Goal: Information Seeking & Learning: Check status

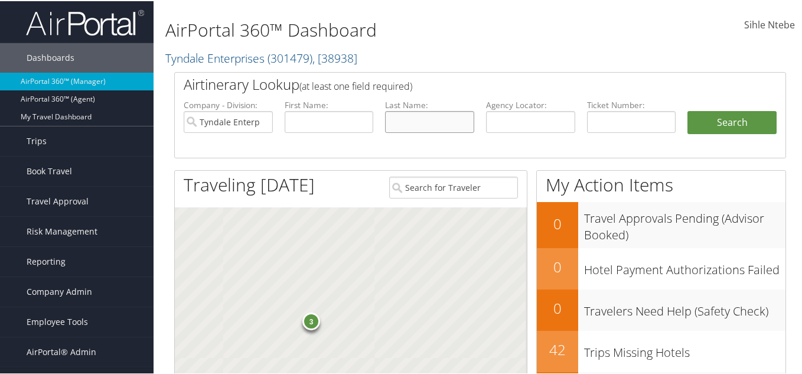
click at [398, 119] on input "text" at bounding box center [429, 121] width 89 height 22
paste input "Mcfarland"
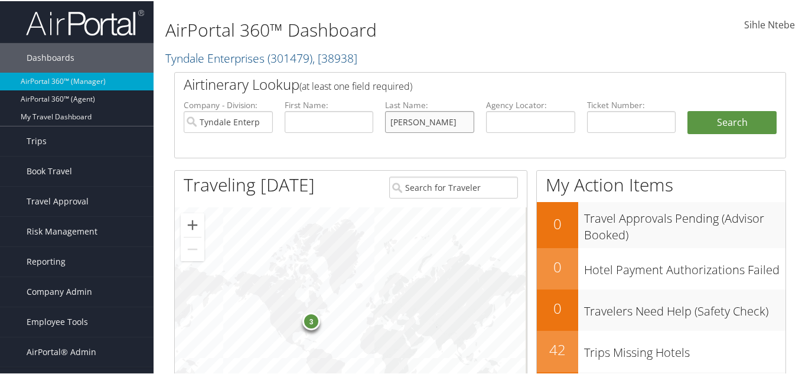
type input "Mcfarland"
click at [328, 122] on input "text" at bounding box center [329, 121] width 89 height 22
paste input "Christopher"
type input "Christopher"
drag, startPoint x: 261, startPoint y: 123, endPoint x: 266, endPoint y: 120, distance: 6.1
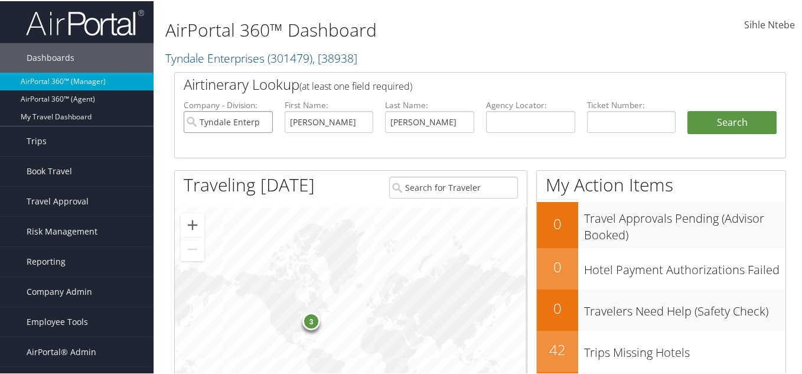
click at [263, 121] on input "Tyndale Enterprises" at bounding box center [228, 121] width 89 height 22
click at [704, 113] on button "Search" at bounding box center [731, 122] width 89 height 24
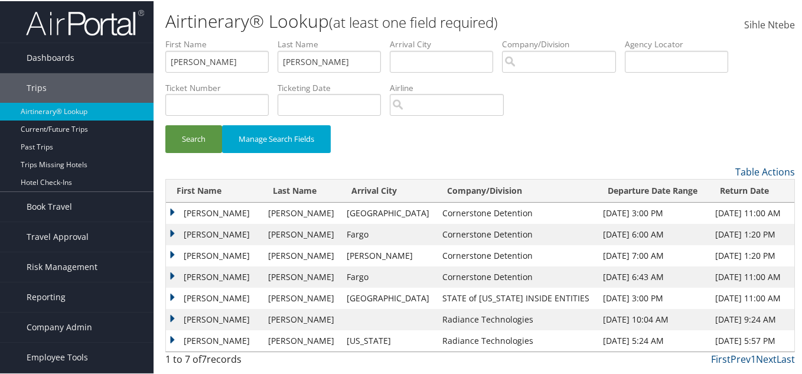
click at [173, 207] on td "CHRISTOPHER SCOTT" at bounding box center [214, 211] width 96 height 21
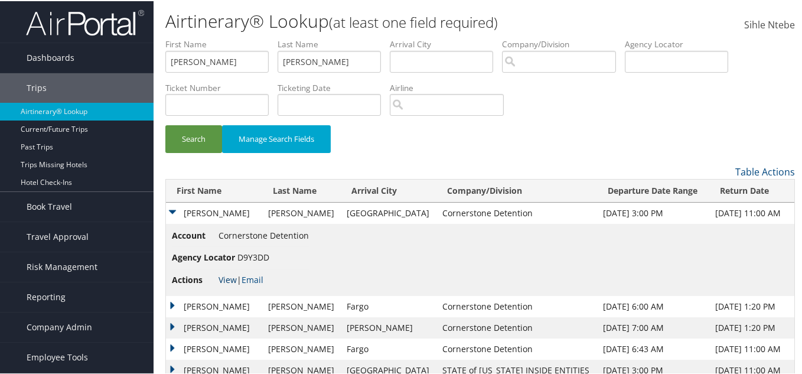
click at [226, 280] on link "View" at bounding box center [227, 278] width 18 height 11
click at [229, 277] on link "View" at bounding box center [227, 278] width 18 height 11
drag, startPoint x: 345, startPoint y: 61, endPoint x: 286, endPoint y: 60, distance: 58.5
click at [286, 60] on input "Mcfarland" at bounding box center [329, 61] width 103 height 22
type input "goodwyn"
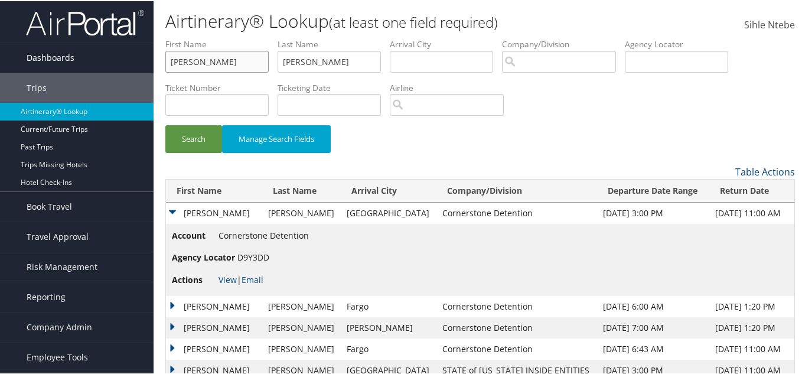
drag, startPoint x: 197, startPoint y: 63, endPoint x: 110, endPoint y: 61, distance: 86.2
click at [105, 61] on div "Dashboards AirPortal 360™ (Manager) AirPortal 360™ (Agent) My Travel Dashboard …" at bounding box center [403, 221] width 807 height 443
type input "k"
type input "cortez"
click at [197, 129] on button "Search" at bounding box center [193, 138] width 57 height 28
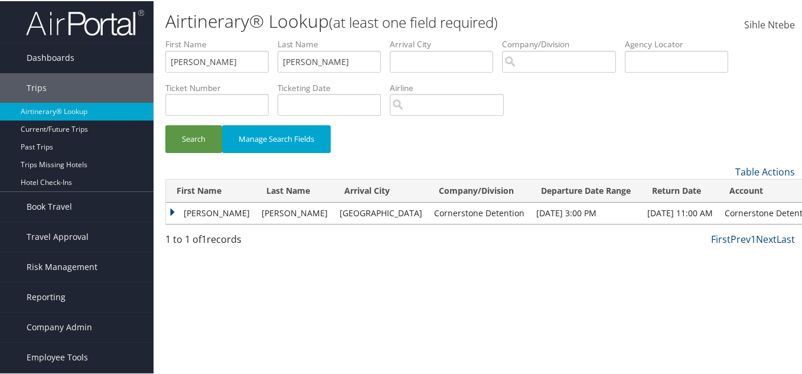
click at [171, 207] on td "CORTEZ" at bounding box center [211, 211] width 90 height 21
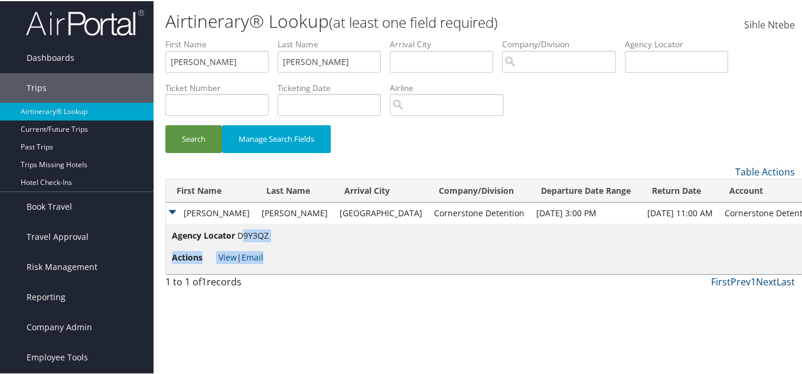
drag, startPoint x: 269, startPoint y: 234, endPoint x: 241, endPoint y: 234, distance: 28.3
click at [241, 234] on td "Agency Locator D9Y3QZ Actions View | Email" at bounding box center [493, 248] width 655 height 50
click at [243, 240] on li "Agency Locator D9Y3QZ" at bounding box center [220, 237] width 97 height 18
drag, startPoint x: 237, startPoint y: 231, endPoint x: 267, endPoint y: 235, distance: 30.3
click at [267, 235] on span "D9Y3QZ" at bounding box center [252, 234] width 31 height 11
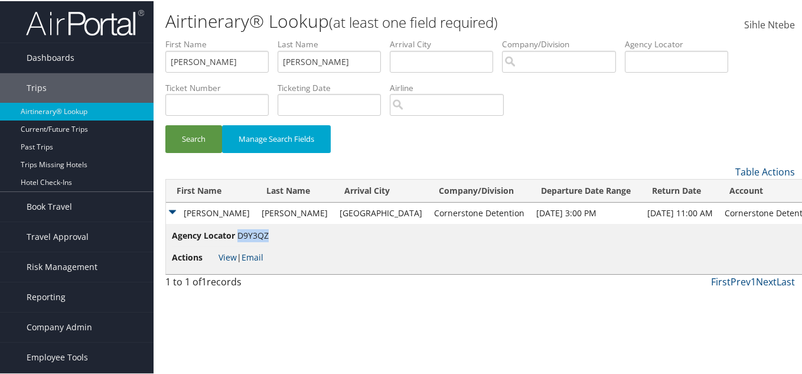
copy span "D9Y3QZ"
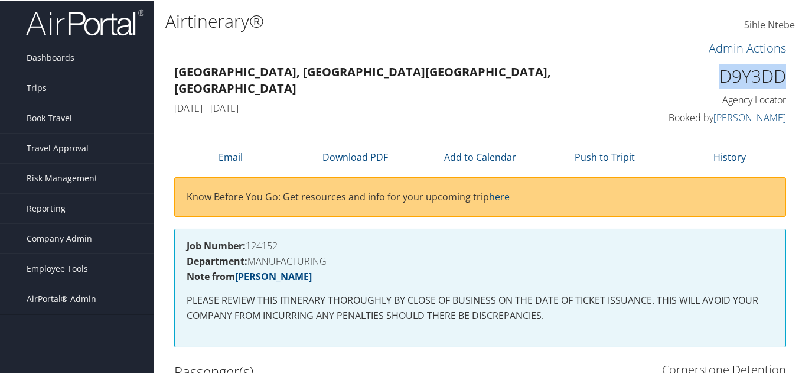
drag, startPoint x: 787, startPoint y: 78, endPoint x: 709, endPoint y: 79, distance: 77.9
click at [709, 79] on div "D9Y3DD Agency Locator Agency Locator D9Y3DD Booked by Linda Pearson Booked by L…" at bounding box center [717, 93] width 158 height 67
copy h1 "D9Y3DD"
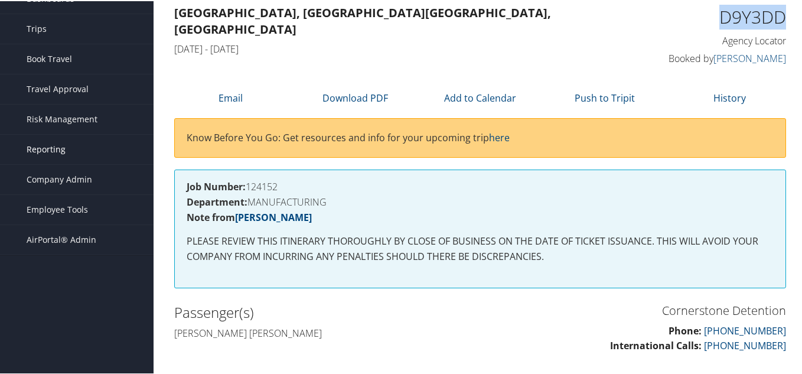
click at [54, 144] on span "Reporting" at bounding box center [46, 148] width 39 height 30
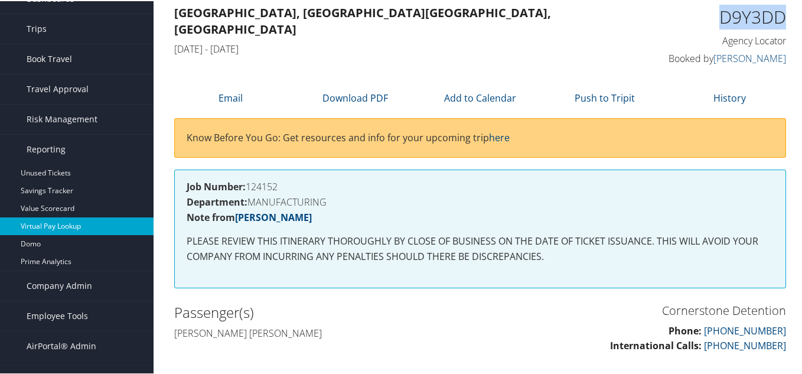
click at [52, 225] on link "Virtual Pay Lookup" at bounding box center [77, 225] width 154 height 18
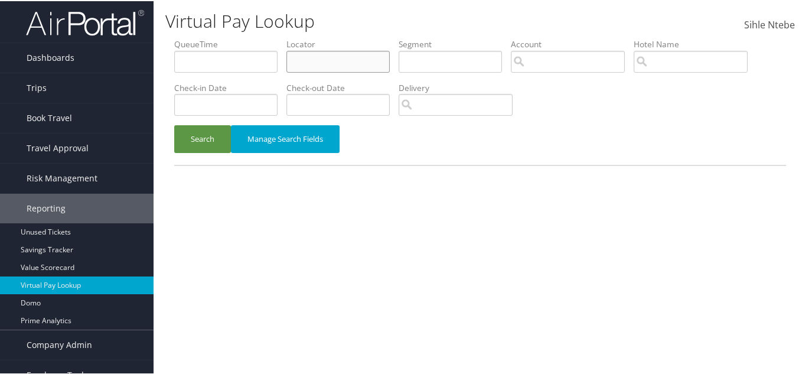
click at [315, 62] on input "text" at bounding box center [337, 61] width 103 height 22
paste input "D9Y3DD"
type input "D9Y3DD"
click at [200, 138] on button "Search" at bounding box center [202, 138] width 57 height 28
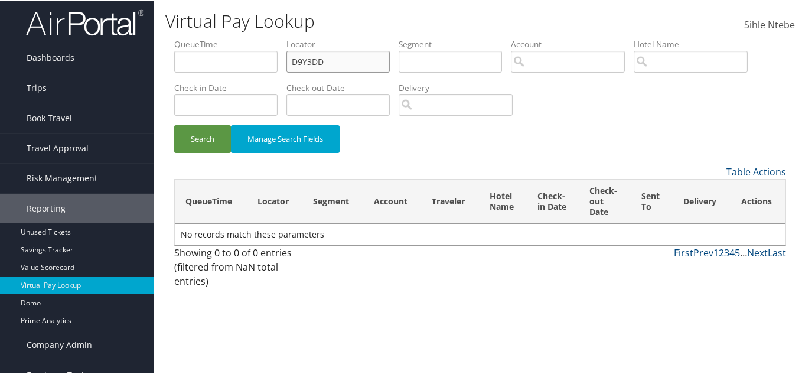
drag, startPoint x: 292, startPoint y: 58, endPoint x: 244, endPoint y: 59, distance: 48.4
click at [244, 37] on ul "QueueTime Locator D9Y3DD Segment Account Traveler Hotel Name Check-in Date Chec…" at bounding box center [480, 37] width 612 height 0
click at [68, 55] on span "Dashboards" at bounding box center [51, 57] width 48 height 30
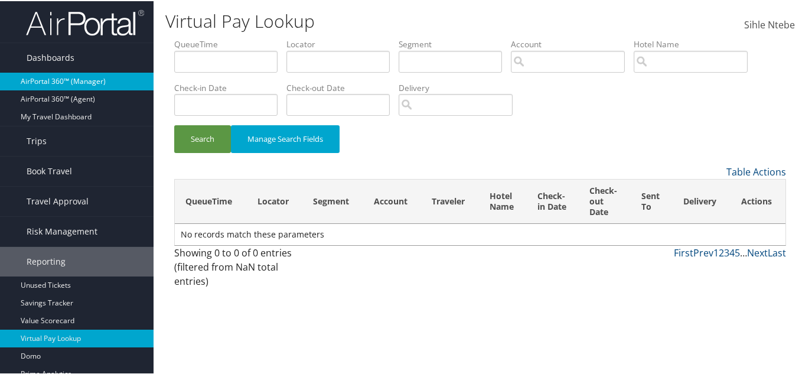
click at [76, 77] on link "AirPortal 360™ (Manager)" at bounding box center [77, 80] width 154 height 18
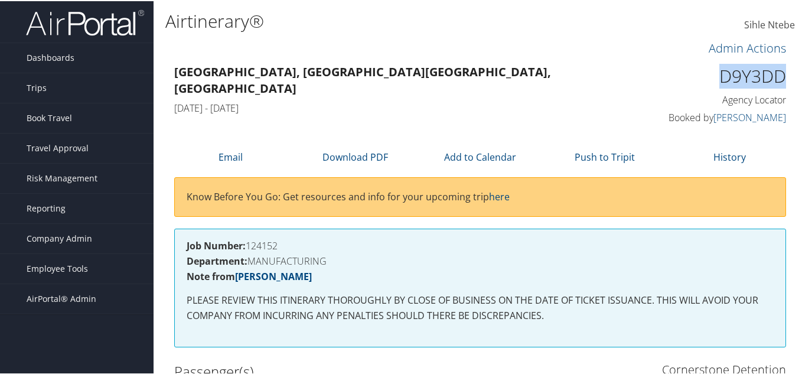
drag, startPoint x: 781, startPoint y: 76, endPoint x: 710, endPoint y: 72, distance: 70.4
click at [710, 72] on h1 "D9Y3DD" at bounding box center [717, 75] width 140 height 25
copy h1 "D9Y3DD"
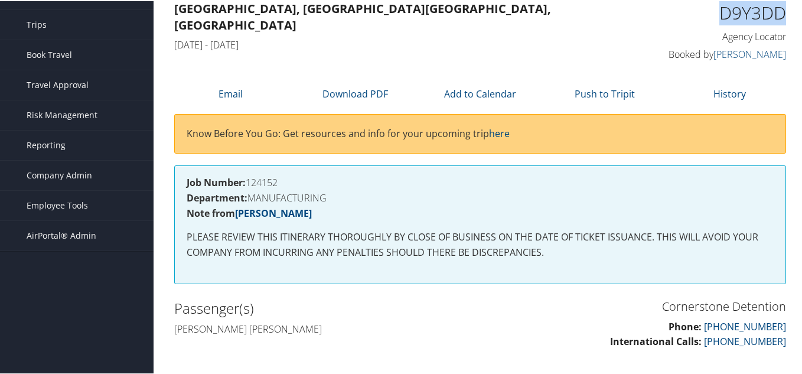
scroll to position [59, 0]
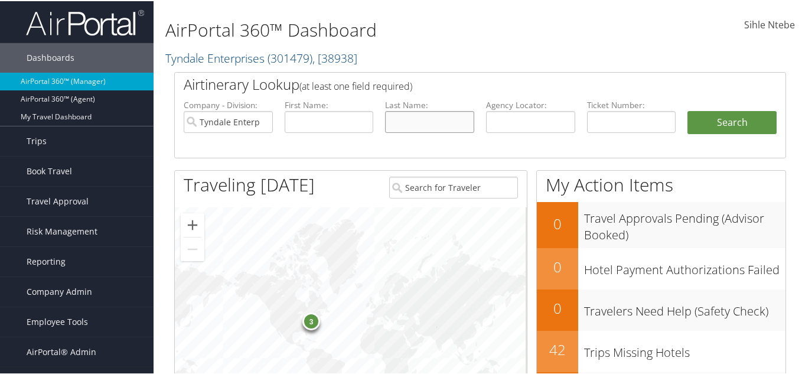
click at [399, 116] on input "text" at bounding box center [429, 121] width 89 height 22
type input "griffin"
click at [262, 121] on input "Tyndale Enterprises" at bounding box center [228, 121] width 89 height 22
click at [327, 120] on input "text" at bounding box center [329, 121] width 89 height 22
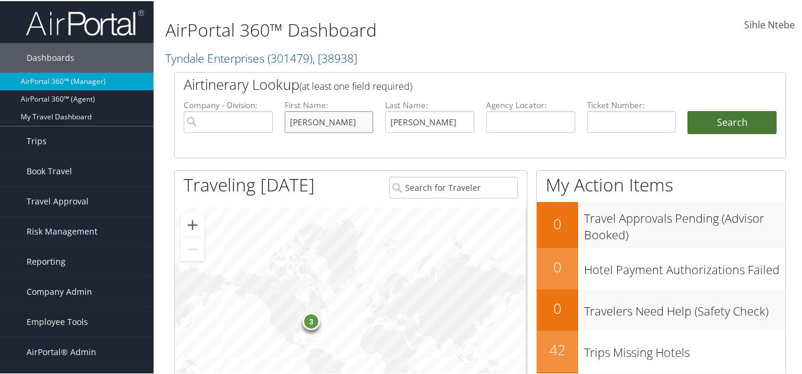
type input "rodrick"
click at [719, 120] on button "Search" at bounding box center [731, 122] width 89 height 24
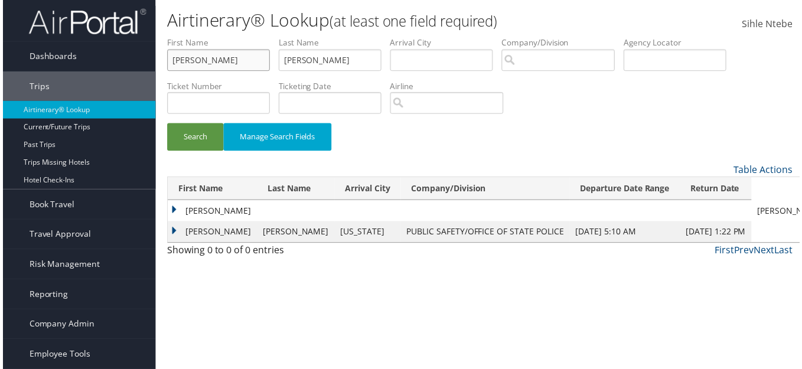
click at [182, 60] on input "rodrick" at bounding box center [216, 61] width 103 height 22
type input "roderick"
click at [198, 138] on button "Search" at bounding box center [193, 138] width 57 height 28
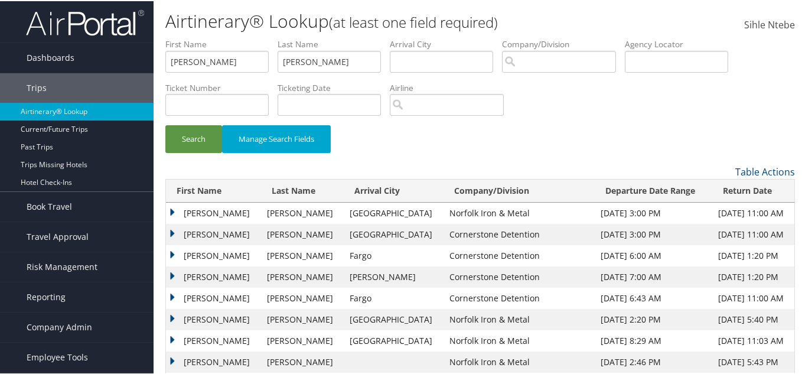
click at [171, 231] on td "RODERICK MARKESE" at bounding box center [213, 233] width 95 height 21
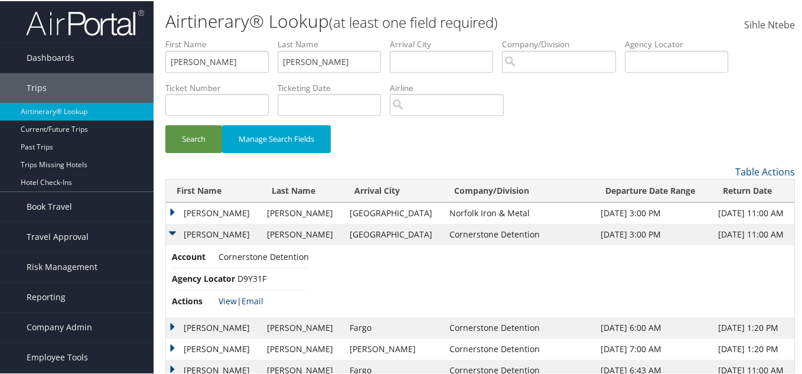
click at [228, 299] on link "View" at bounding box center [227, 299] width 18 height 11
drag, startPoint x: 267, startPoint y: 277, endPoint x: 238, endPoint y: 276, distance: 29.5
click at [238, 276] on li "Agency Locator D9Y31F" at bounding box center [240, 278] width 137 height 22
copy span "D9Y31F"
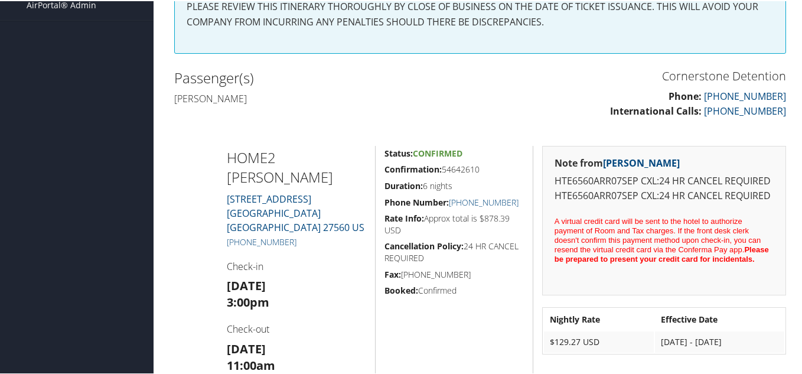
scroll to position [294, 0]
